Goal: Task Accomplishment & Management: Use online tool/utility

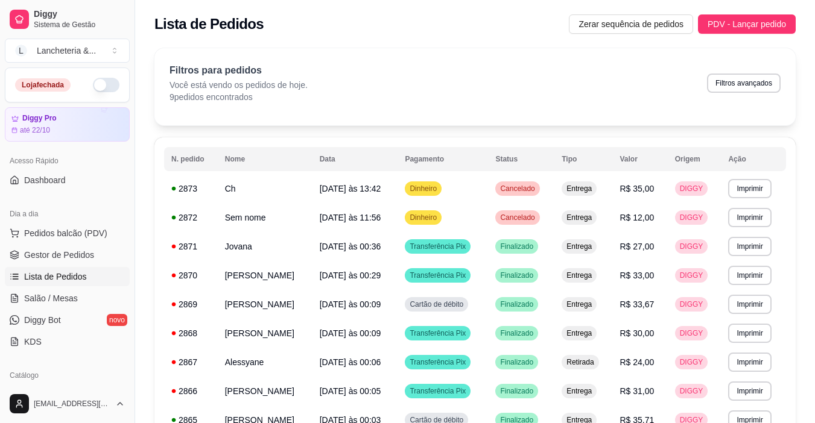
click at [93, 82] on button "button" at bounding box center [106, 85] width 27 height 14
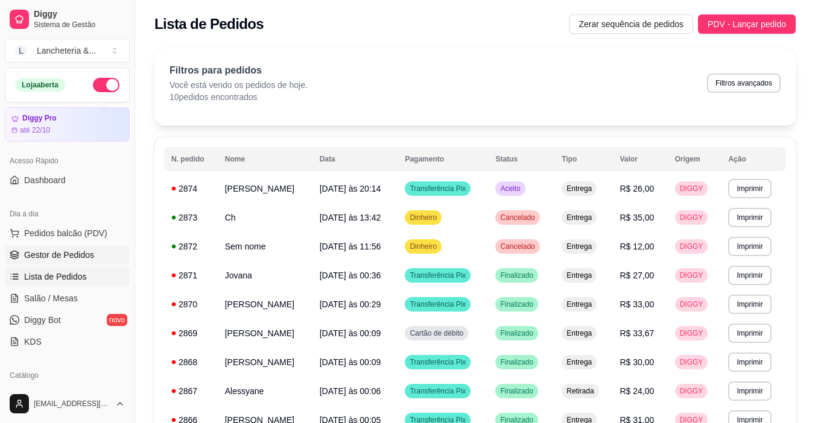
click at [45, 254] on span "Gestor de Pedidos" at bounding box center [59, 255] width 70 height 12
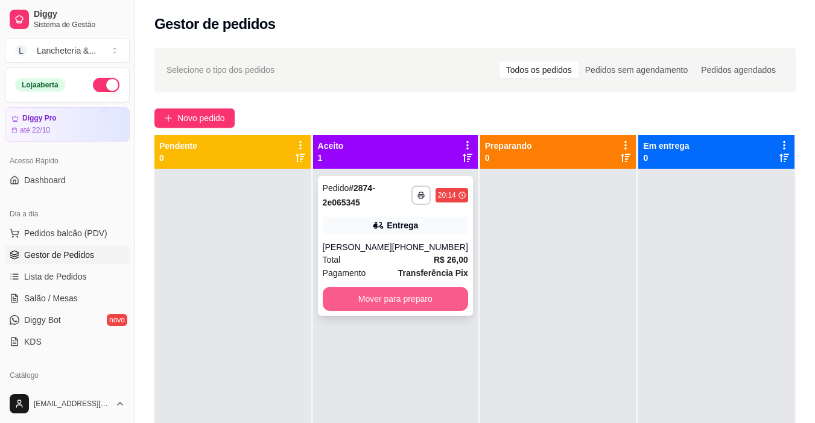
click at [365, 303] on button "Mover para preparo" at bounding box center [395, 299] width 145 height 24
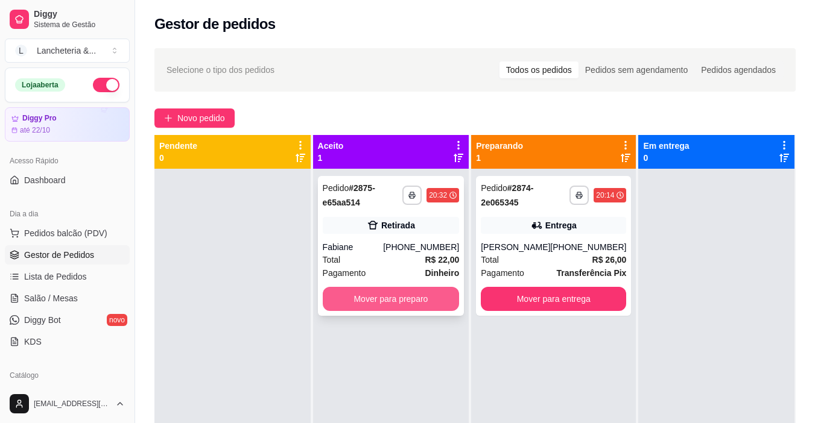
click at [365, 303] on button "Mover para preparo" at bounding box center [391, 299] width 137 height 24
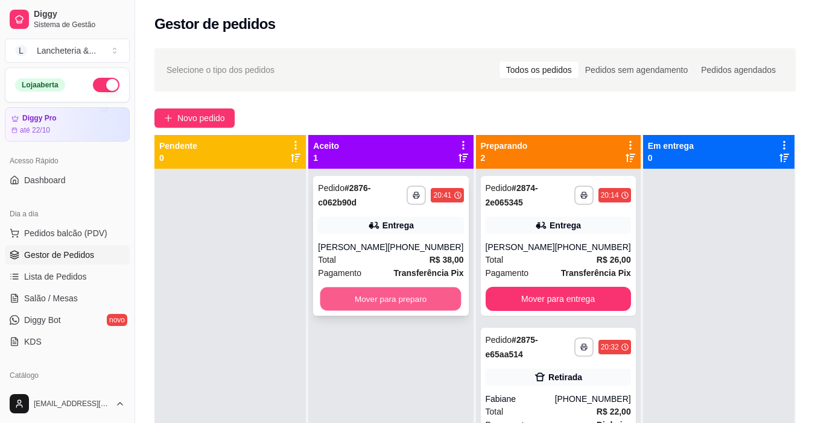
click at [365, 303] on button "Mover para preparo" at bounding box center [390, 300] width 141 height 24
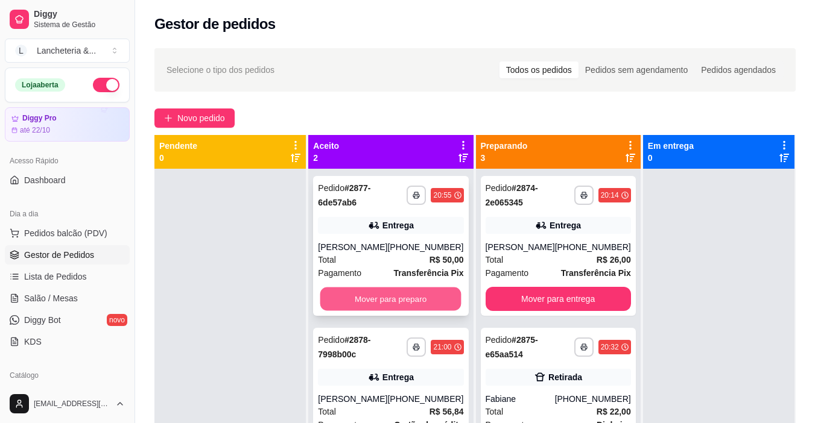
click at [365, 303] on button "Mover para preparo" at bounding box center [390, 300] width 141 height 24
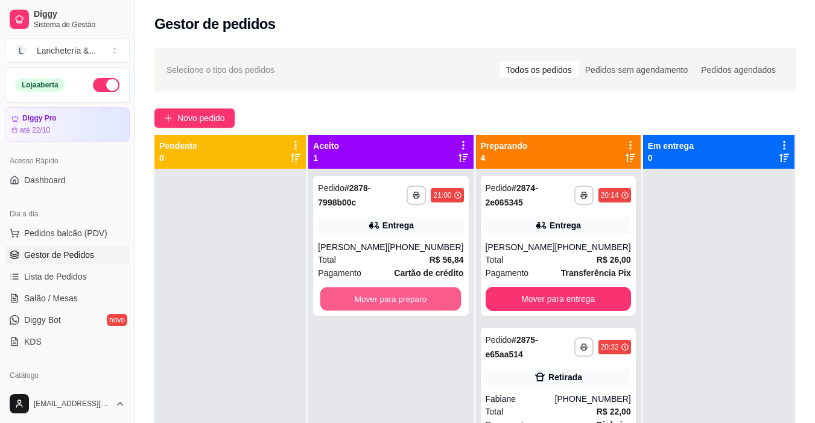
click at [365, 303] on button "Mover para preparo" at bounding box center [390, 300] width 141 height 24
click at [365, 303] on button "Mover para preparo" at bounding box center [390, 299] width 145 height 24
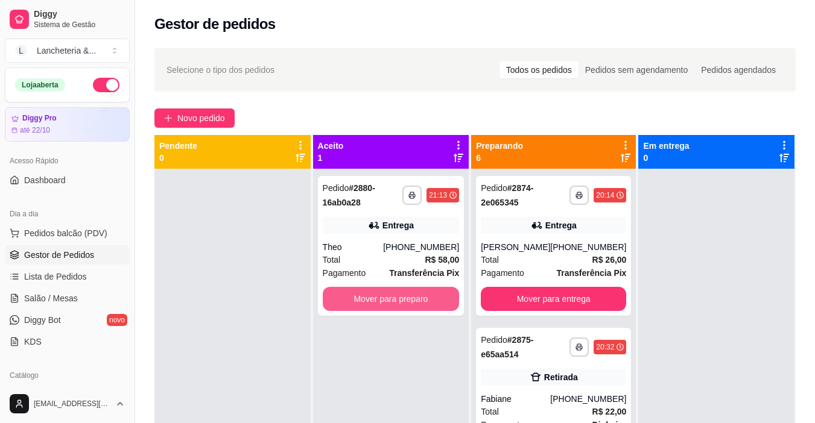
click at [365, 303] on button "Mover para preparo" at bounding box center [391, 299] width 137 height 24
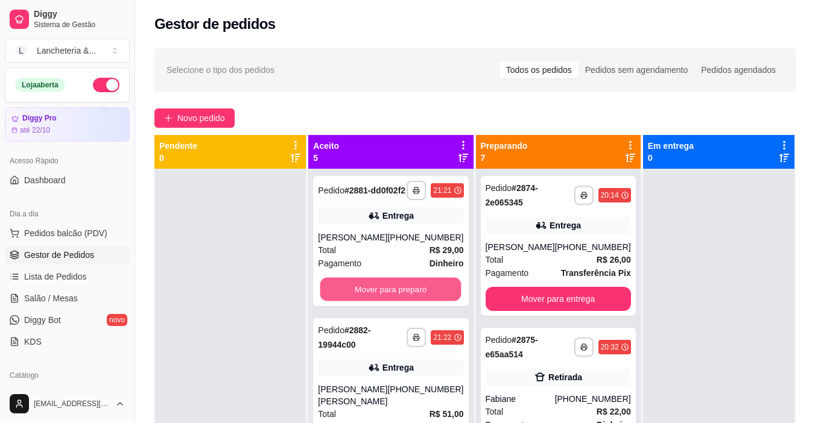
click at [365, 302] on button "Mover para preparo" at bounding box center [390, 290] width 141 height 24
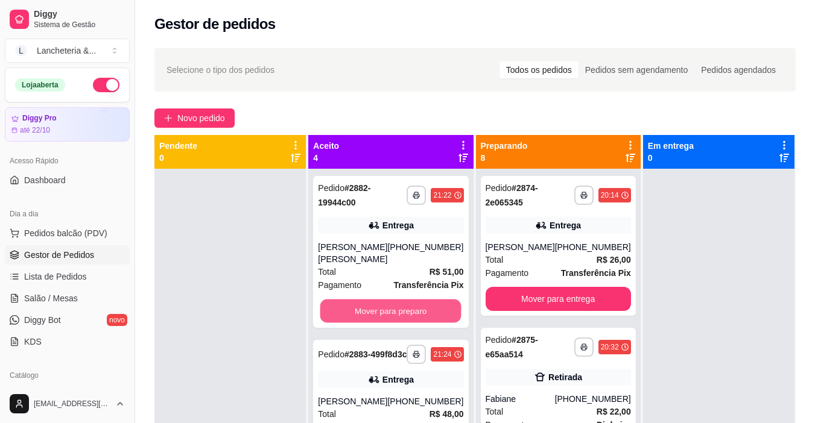
click at [365, 303] on button "Mover para preparo" at bounding box center [390, 312] width 141 height 24
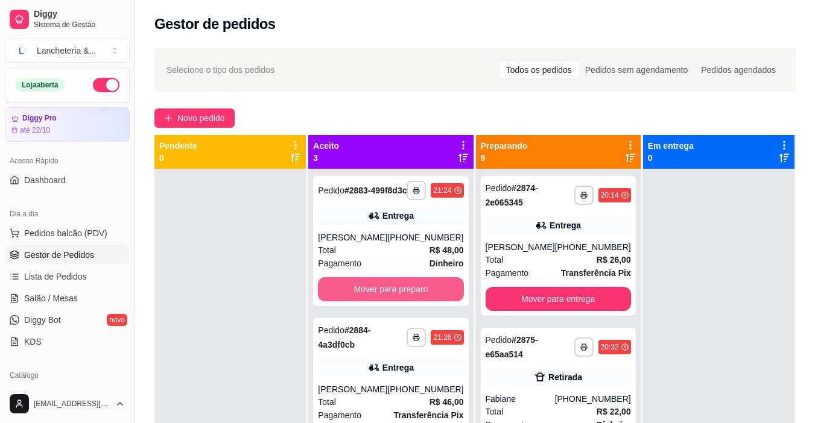
click at [365, 302] on button "Mover para preparo" at bounding box center [390, 289] width 145 height 24
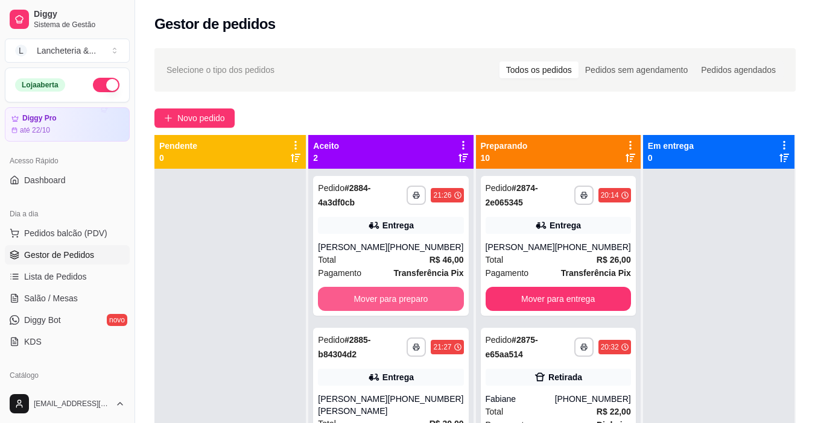
click at [365, 303] on button "Mover para preparo" at bounding box center [390, 299] width 145 height 24
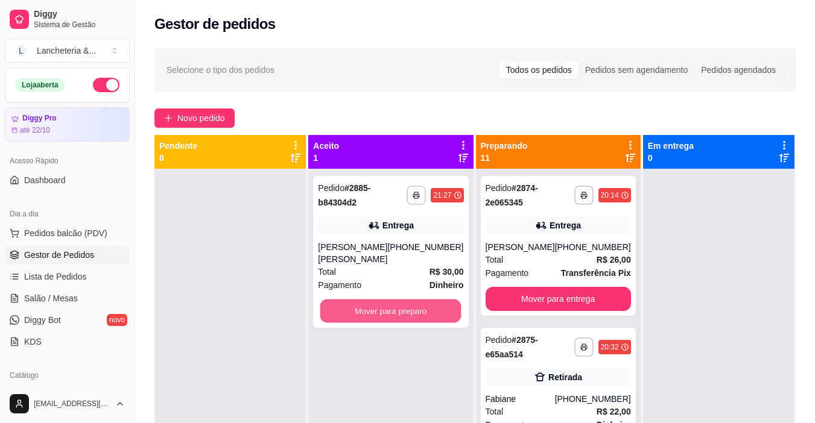
click at [365, 303] on button "Mover para preparo" at bounding box center [390, 312] width 141 height 24
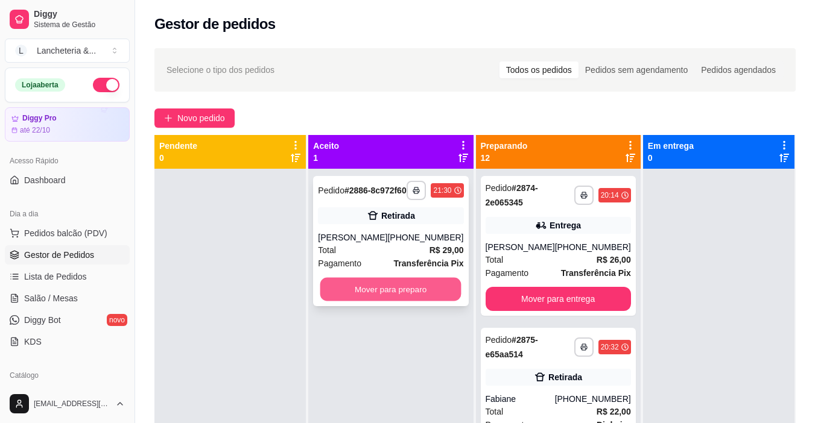
click at [365, 302] on button "Mover para preparo" at bounding box center [390, 290] width 141 height 24
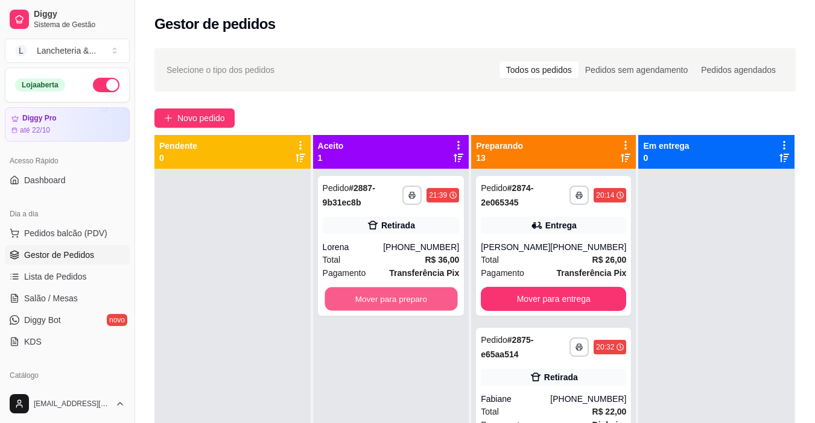
click at [365, 303] on button "Mover para preparo" at bounding box center [390, 300] width 133 height 24
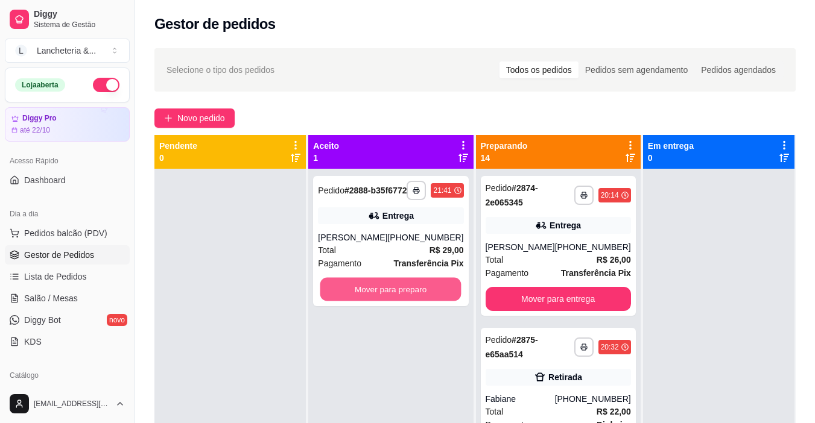
click at [365, 302] on button "Mover para preparo" at bounding box center [390, 290] width 141 height 24
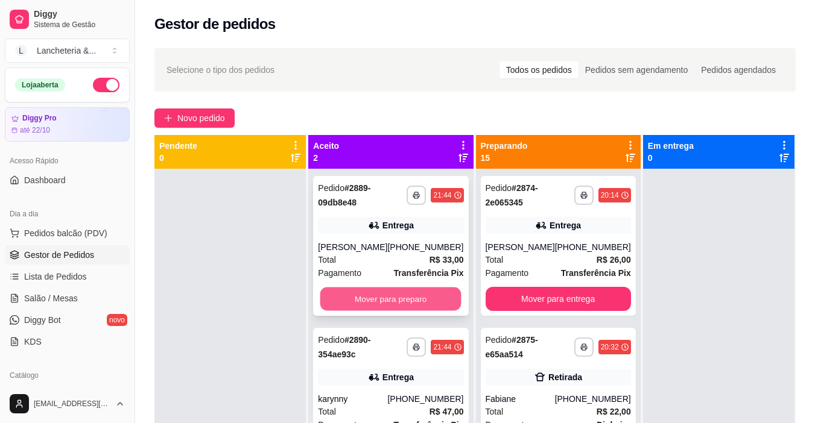
click at [417, 297] on button "Mover para preparo" at bounding box center [390, 300] width 141 height 24
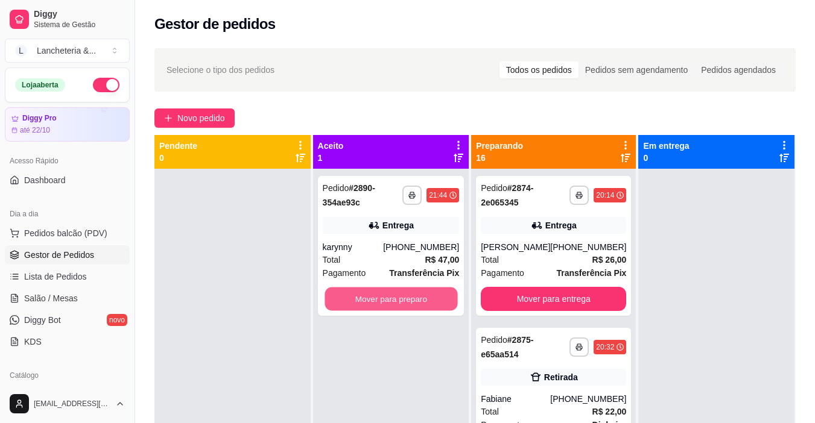
click at [417, 297] on button "Mover para preparo" at bounding box center [390, 300] width 133 height 24
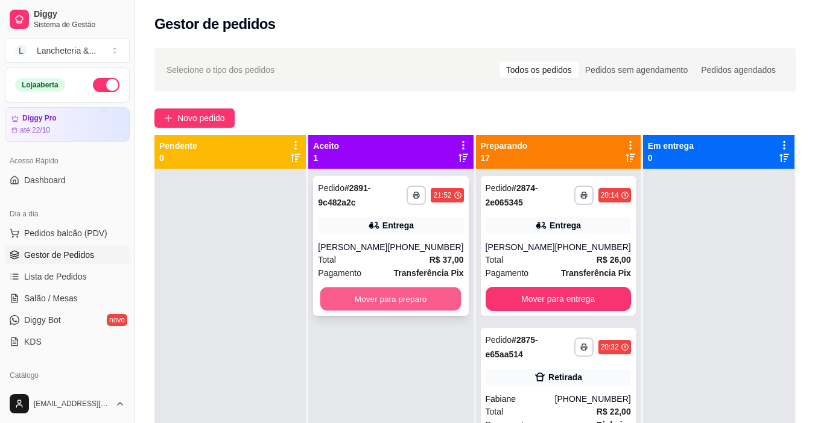
click at [417, 297] on button "Mover para preparo" at bounding box center [390, 300] width 141 height 24
